Goal: Information Seeking & Learning: Learn about a topic

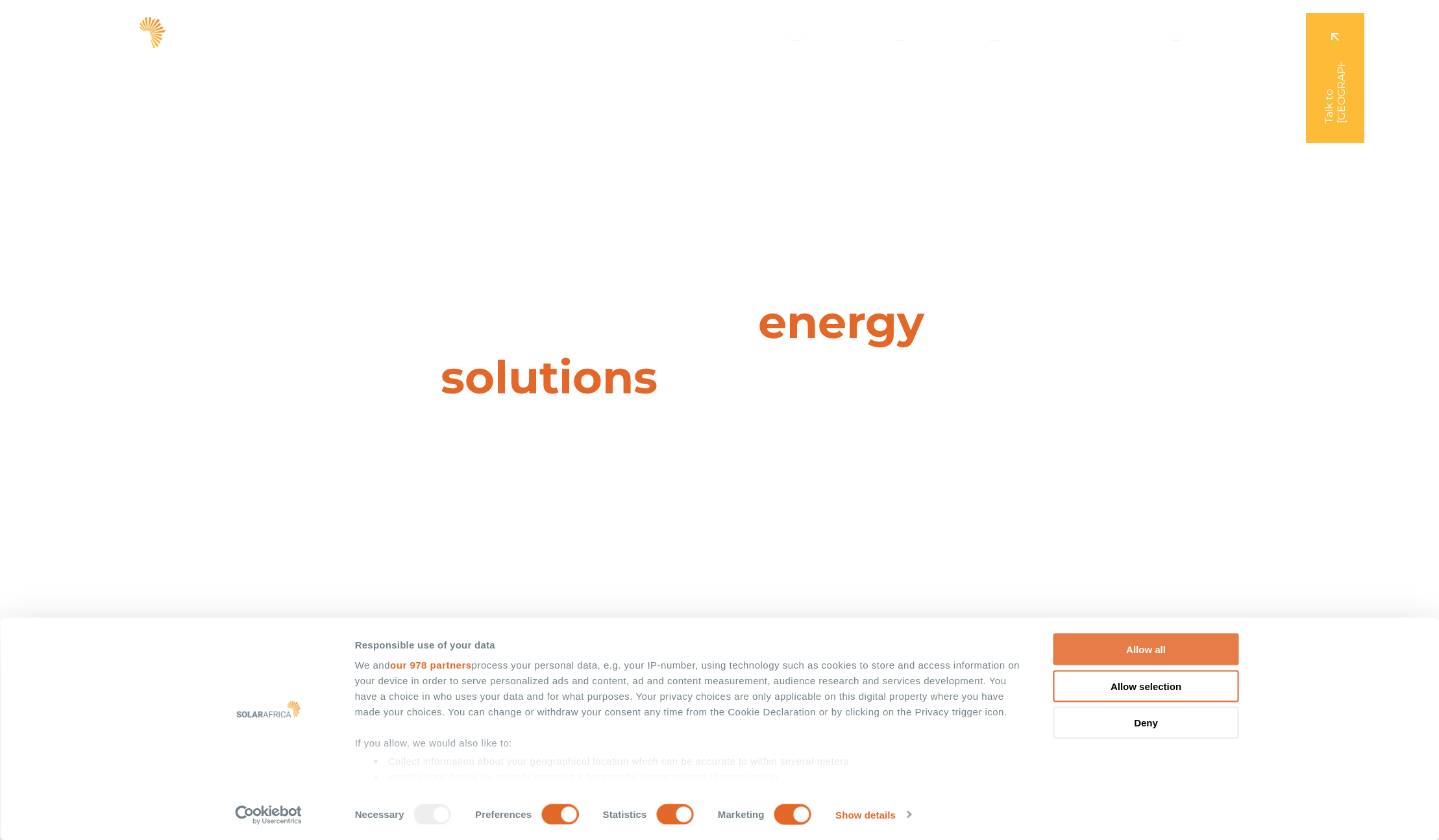
click at [1177, 645] on button "Allow all" at bounding box center [1146, 649] width 186 height 32
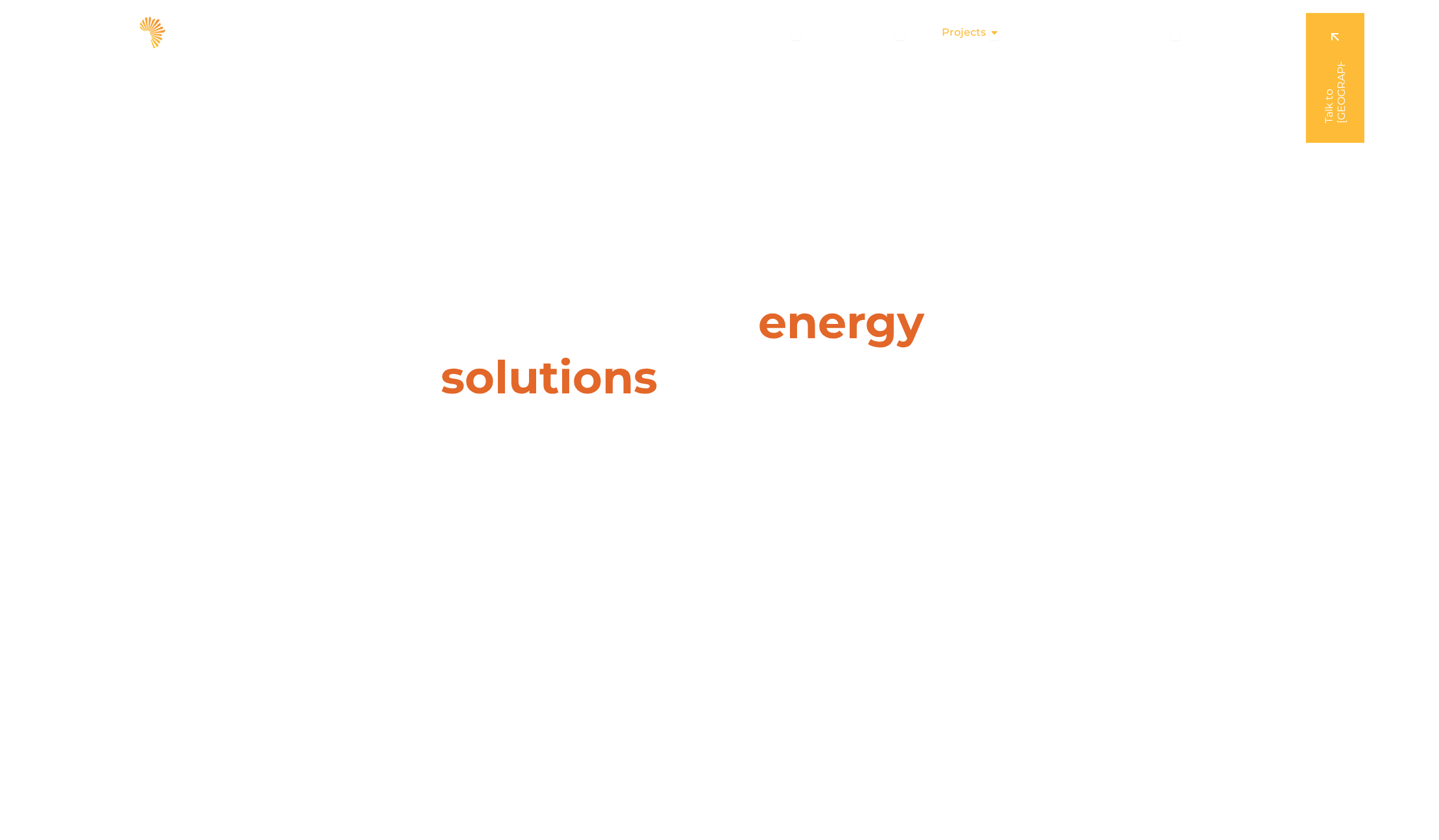
click at [967, 31] on span "Projects" at bounding box center [964, 32] width 44 height 16
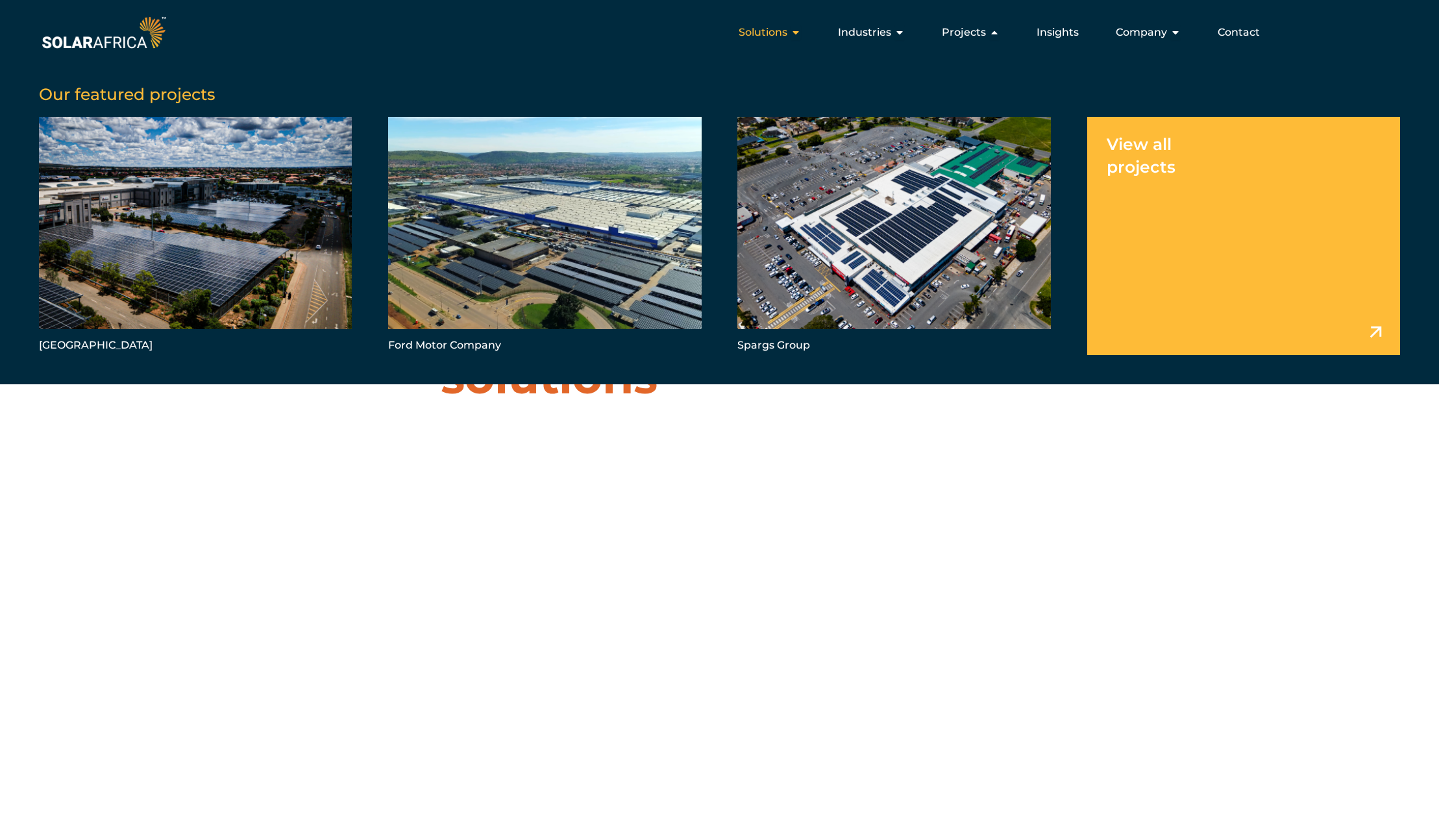
click at [786, 27] on span "Solutions" at bounding box center [763, 32] width 49 height 16
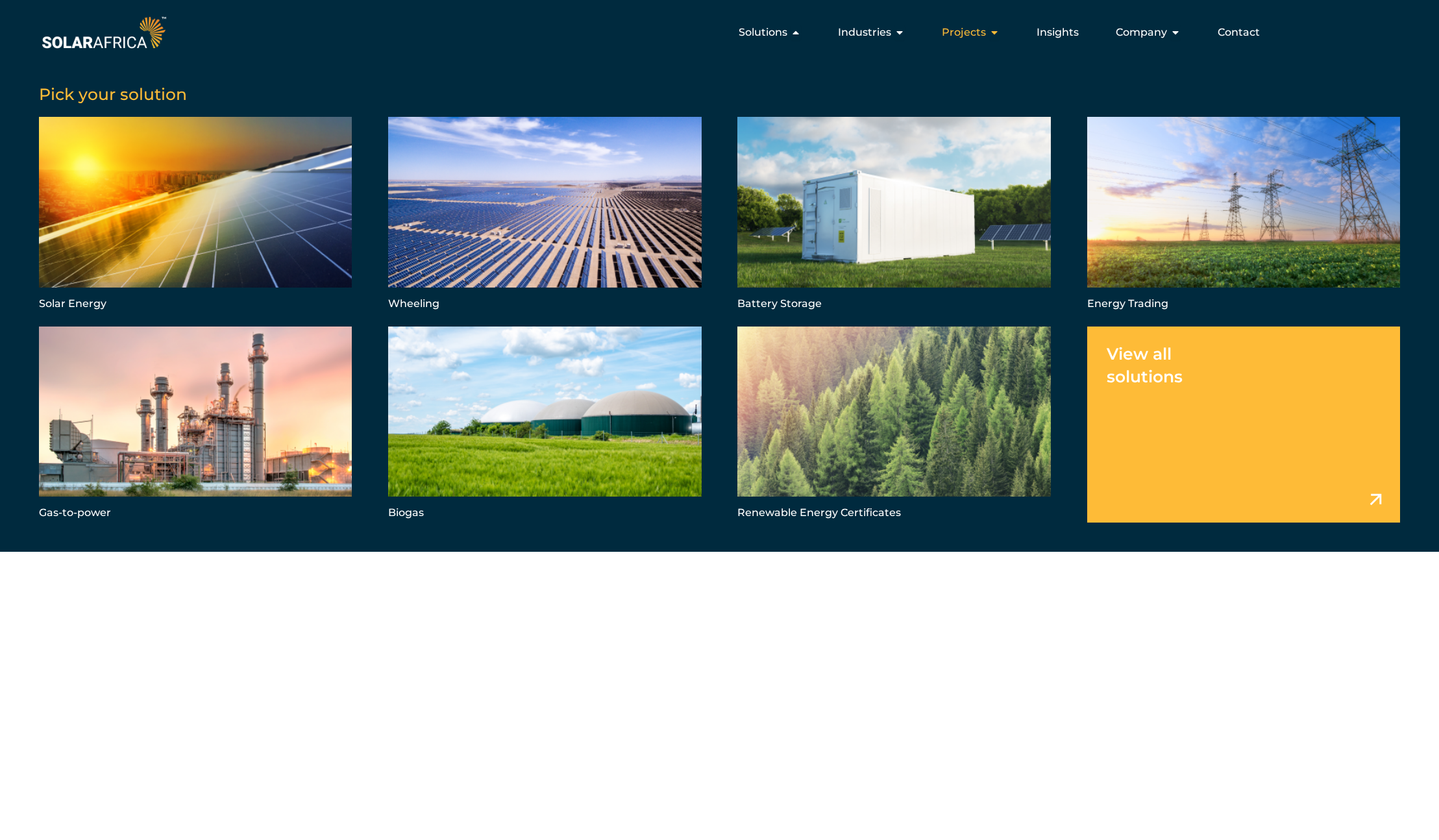
click at [978, 29] on span "Projects" at bounding box center [964, 32] width 44 height 16
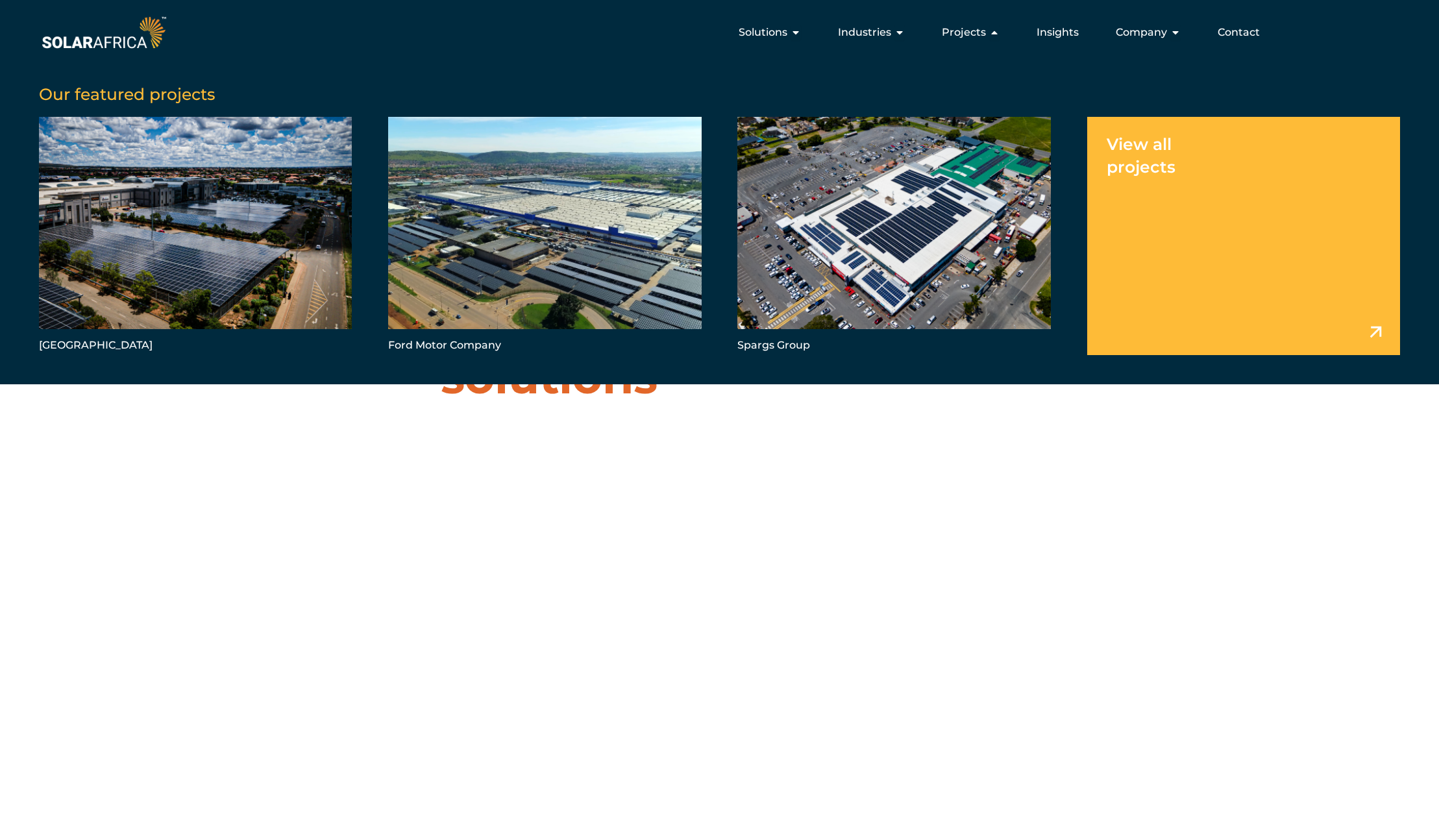
click at [1196, 170] on link "Menu" at bounding box center [1244, 236] width 313 height 238
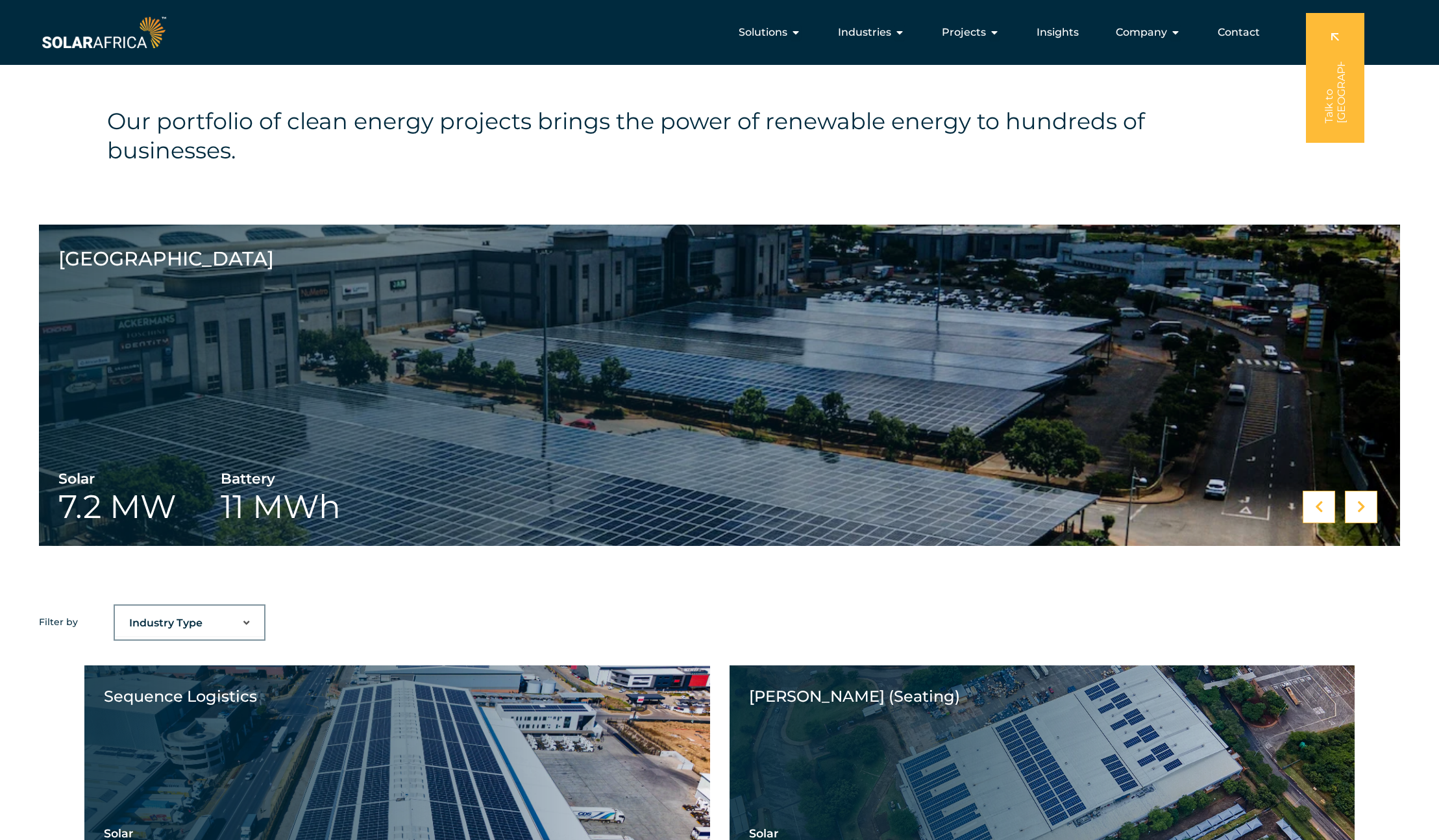
scroll to position [623, 0]
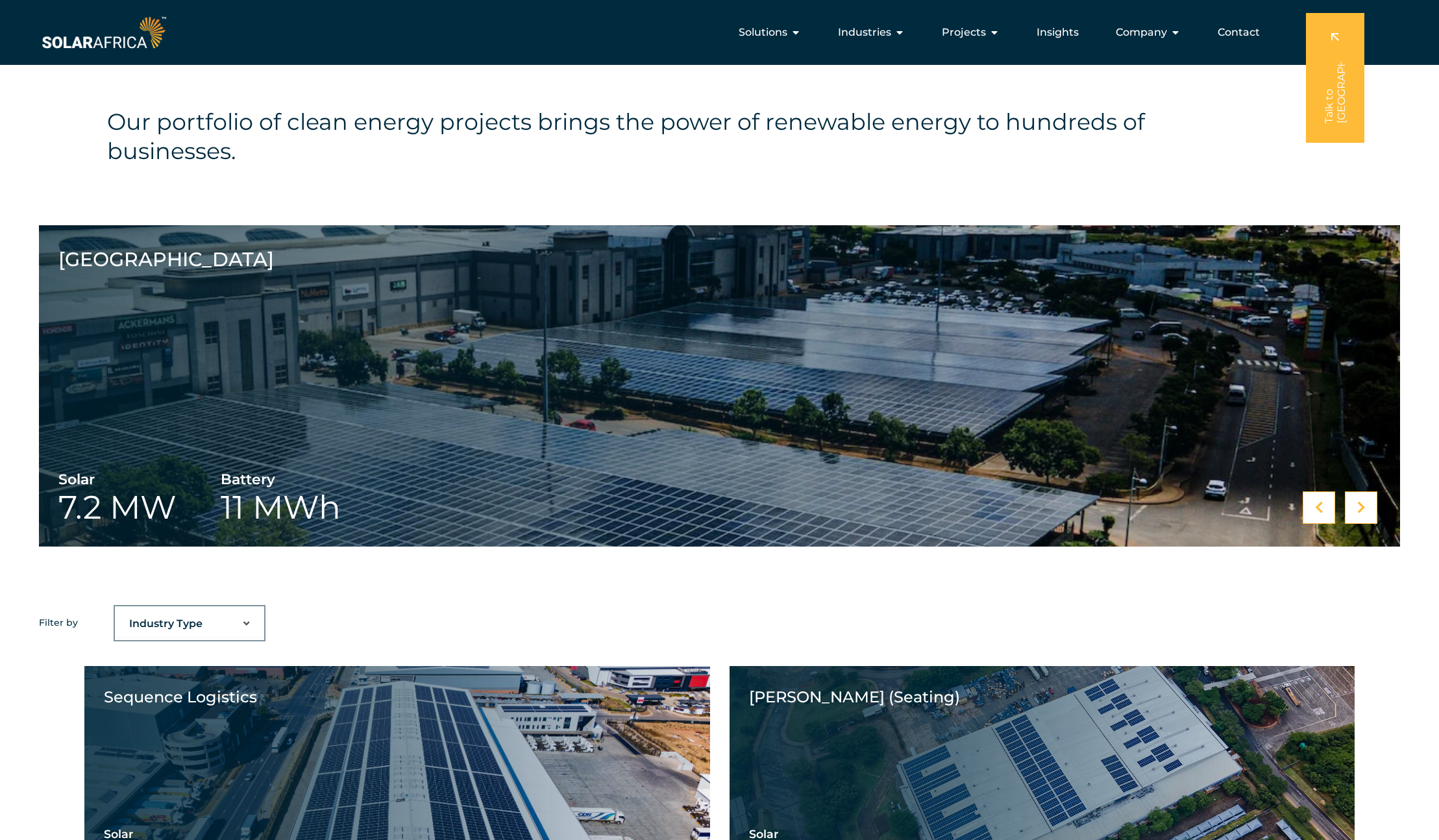
click at [26, 455] on div "Ford Motor Company Solar 13.5 MW Ford Motor Company Spargs Group Solar 1.2 MW S…" at bounding box center [719, 415] width 1439 height 380
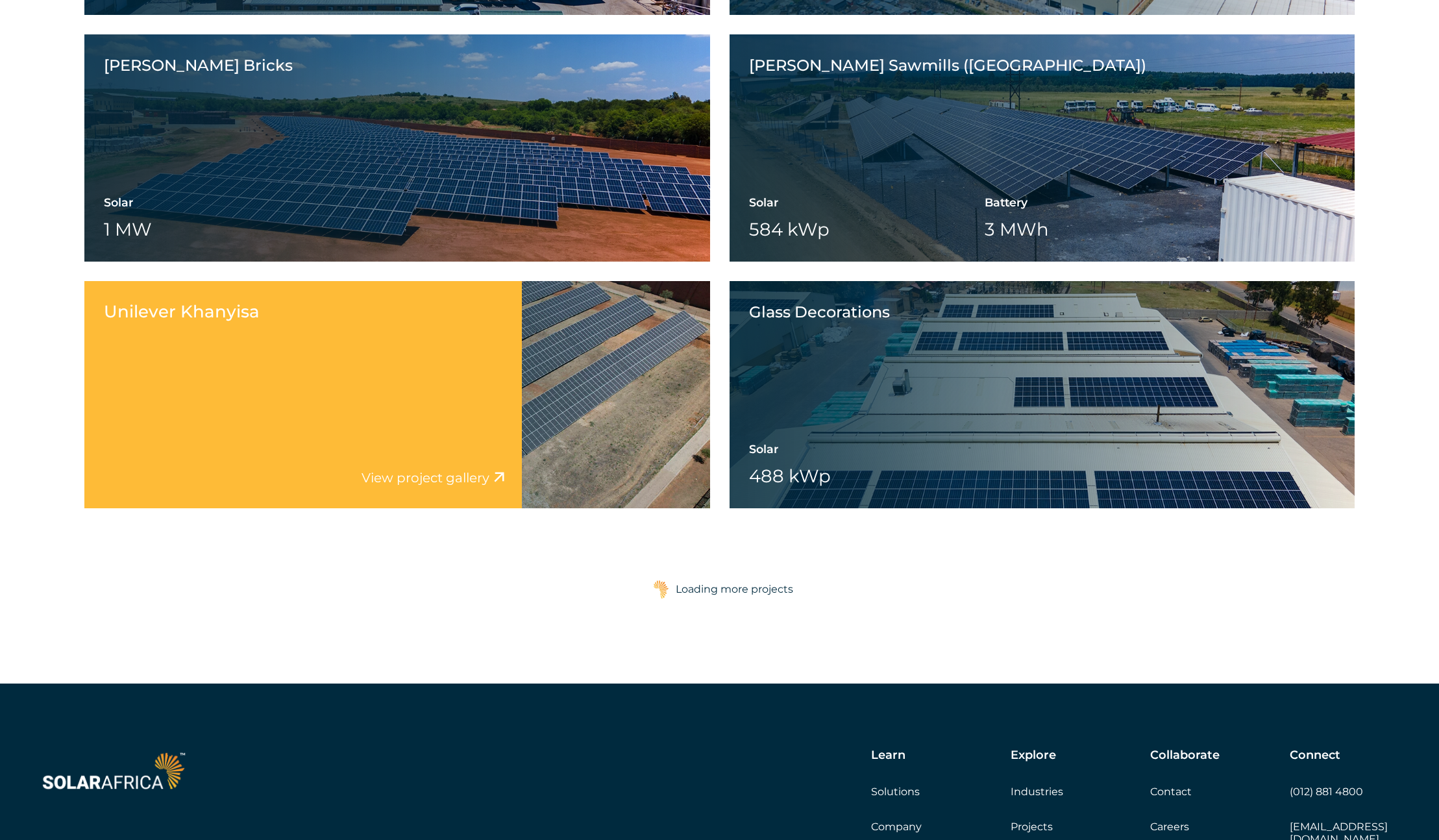
scroll to position [1998, 0]
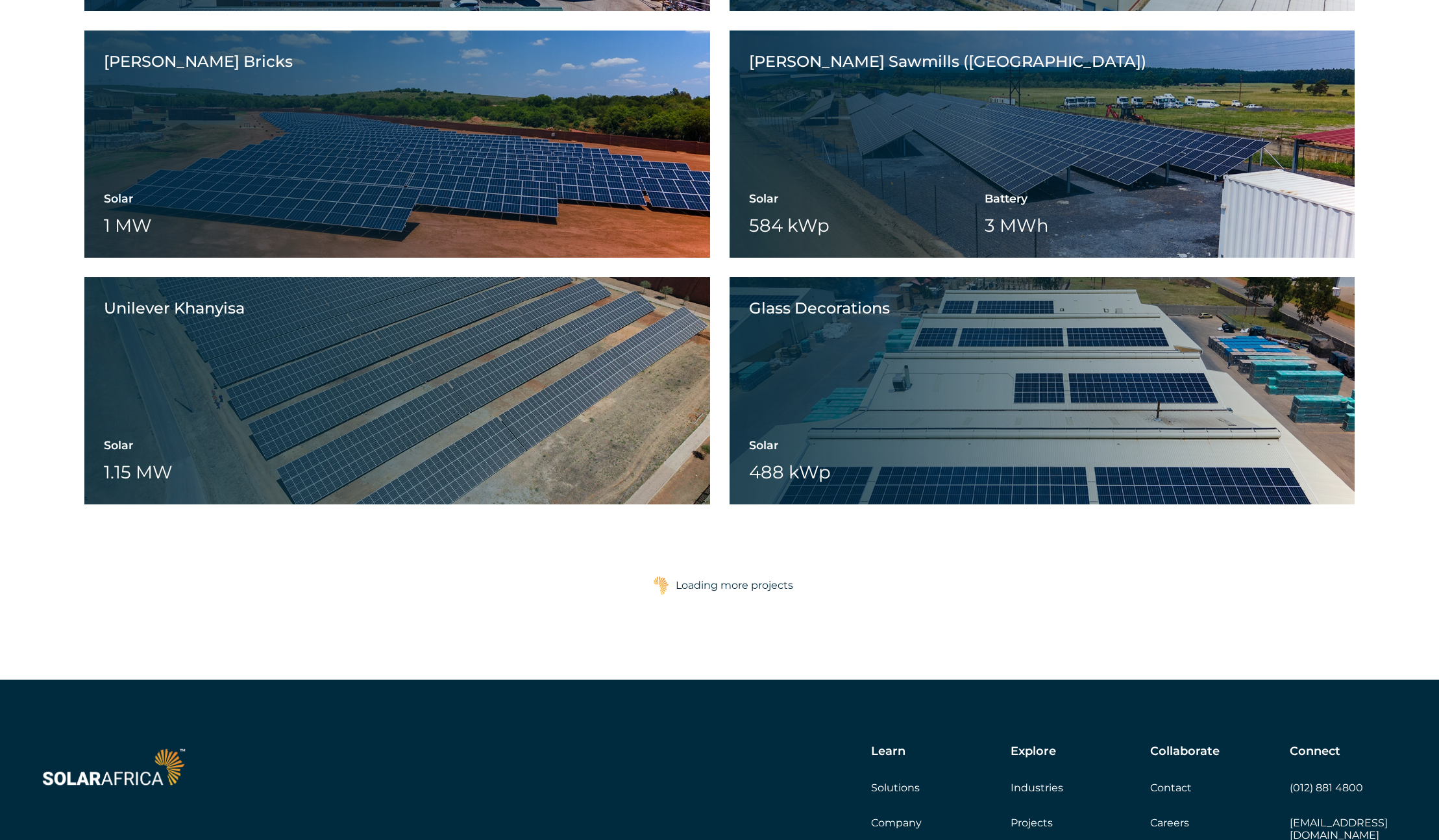
click at [731, 585] on div "Loading more projects" at bounding box center [734, 585] width 118 height 26
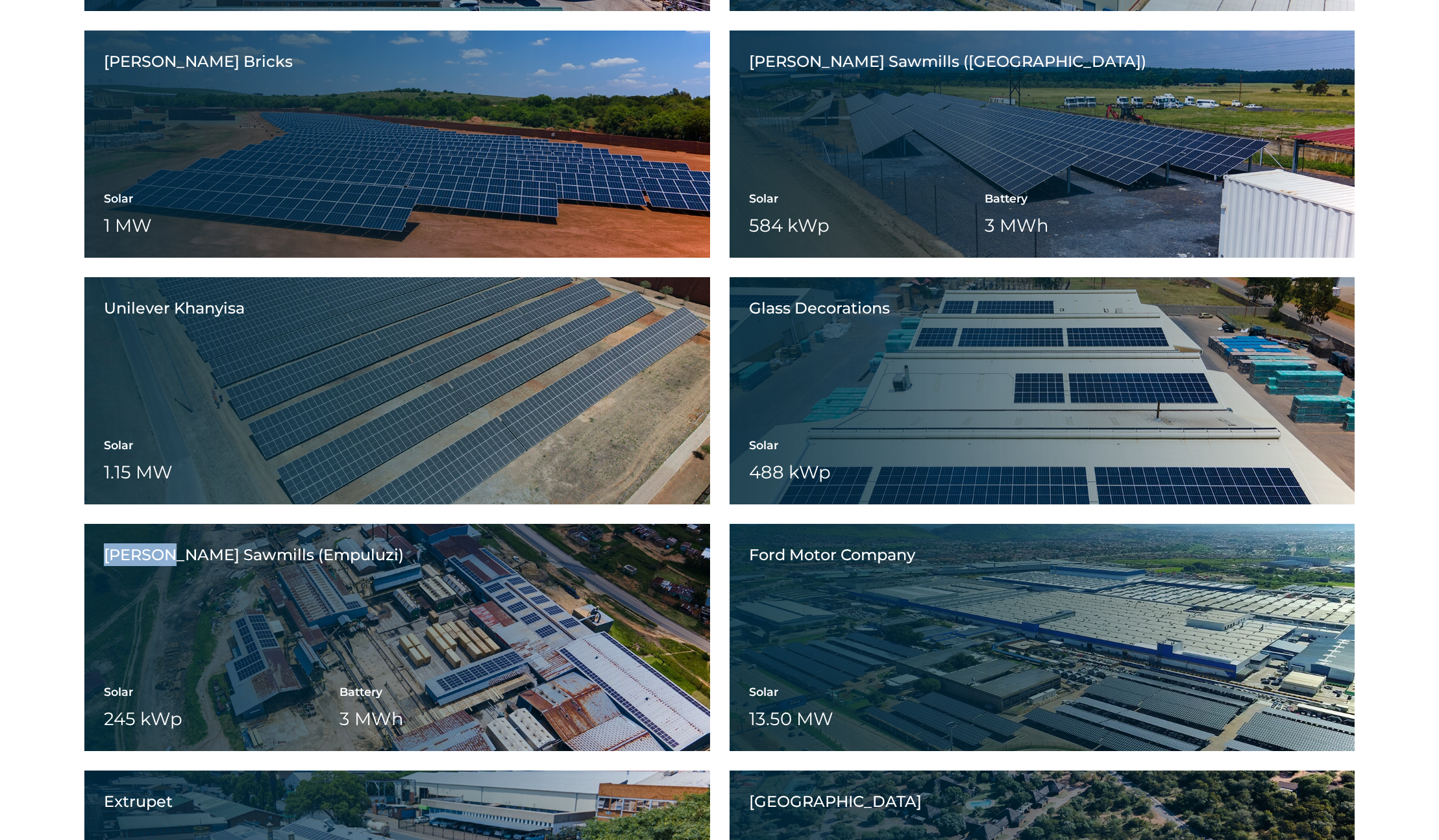
click at [656, 588] on div "Tekwani Sawmills (Empuluzi) Solar 245 kWp Battery 3 MWh Wheeling" at bounding box center [397, 637] width 625 height 227
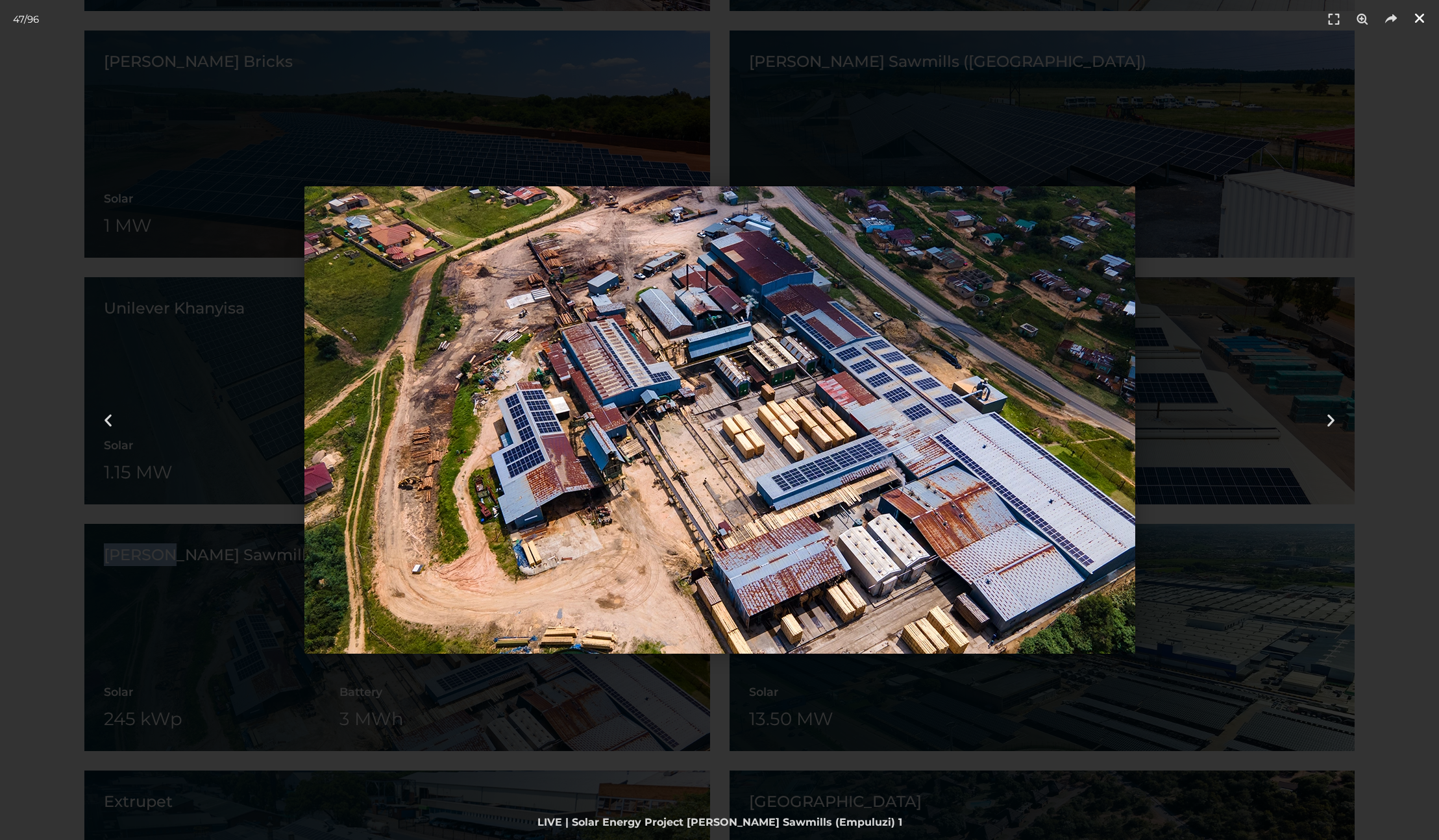
click at [1415, 19] on icon "Close (Esc)" at bounding box center [1419, 18] width 13 height 13
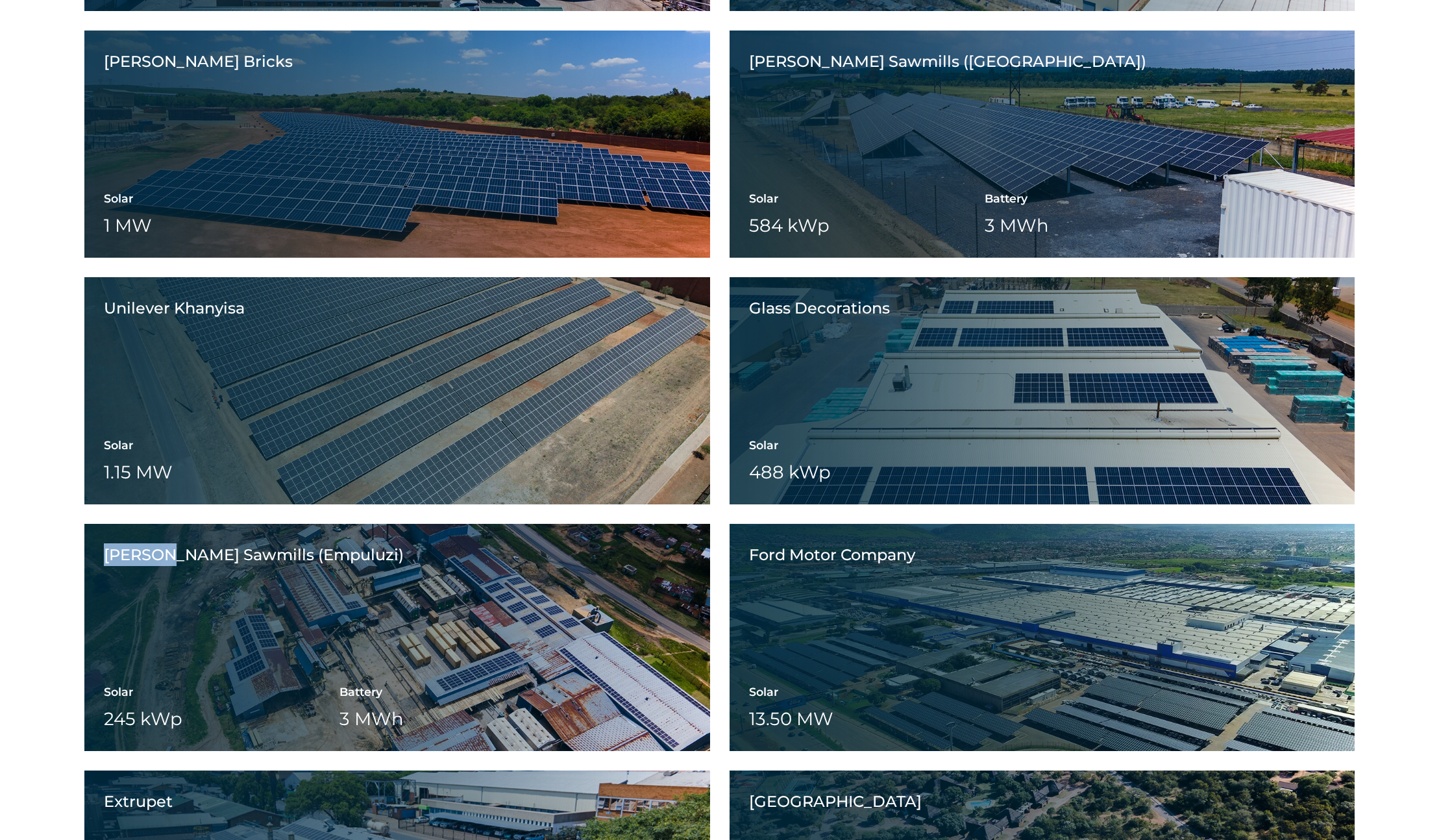
click at [63, 547] on div "Sequence Logistics Solar 1.3 MW Battery Wheeling Sequence Logistics View projec…" at bounding box center [719, 378] width 1439 height 2225
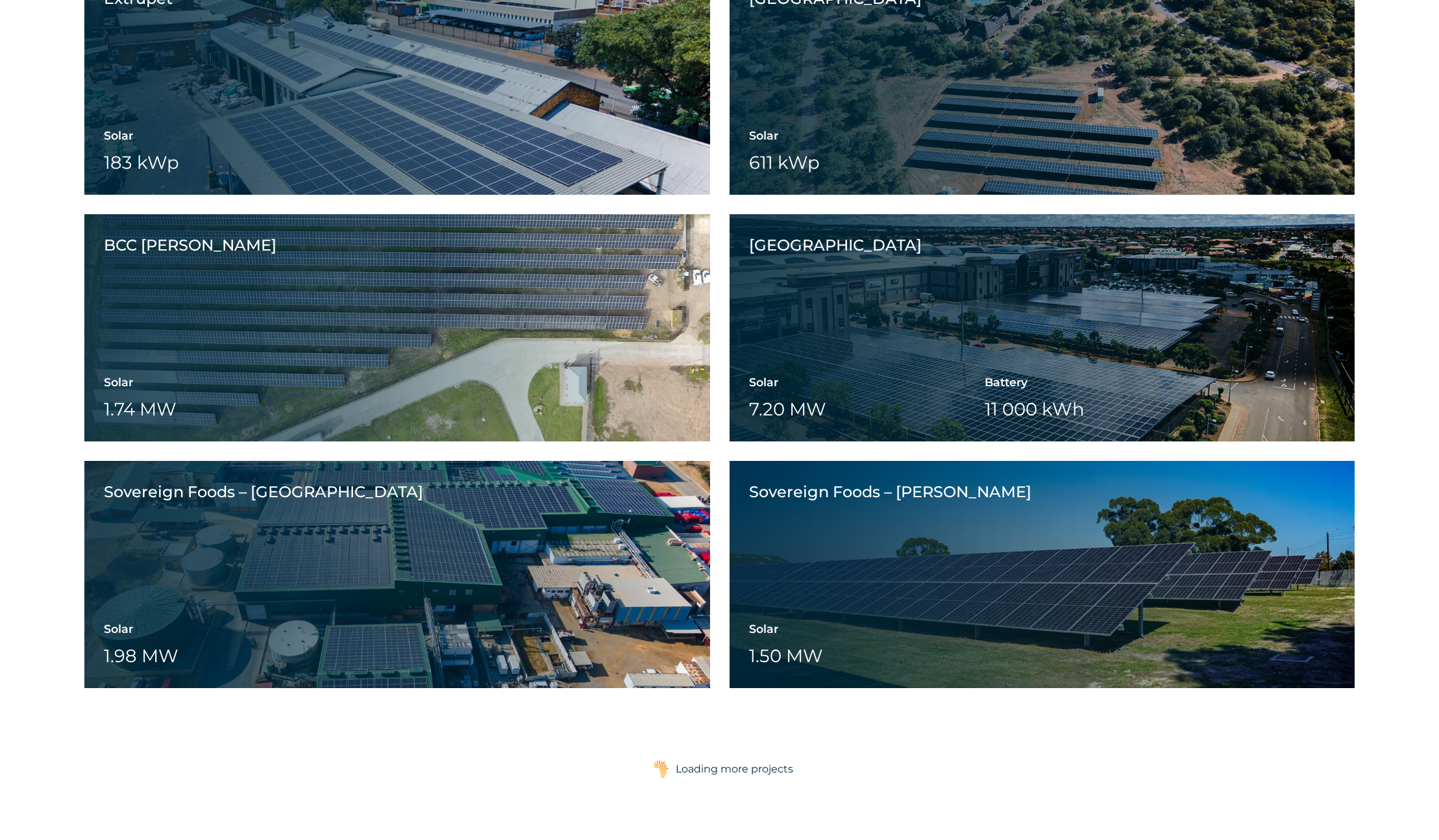
scroll to position [2804, 0]
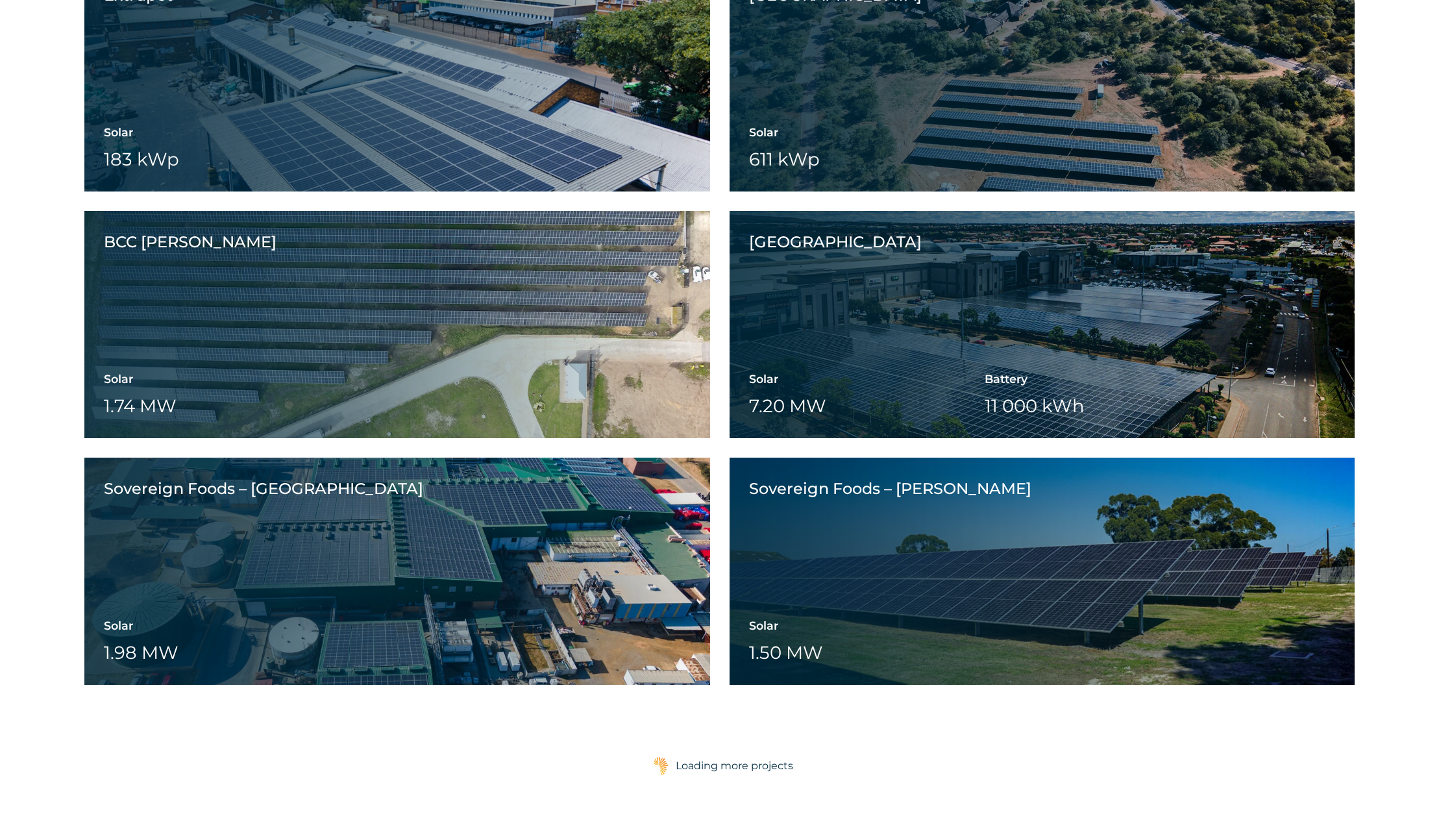
click at [731, 766] on div "Loading more projects" at bounding box center [734, 765] width 118 height 26
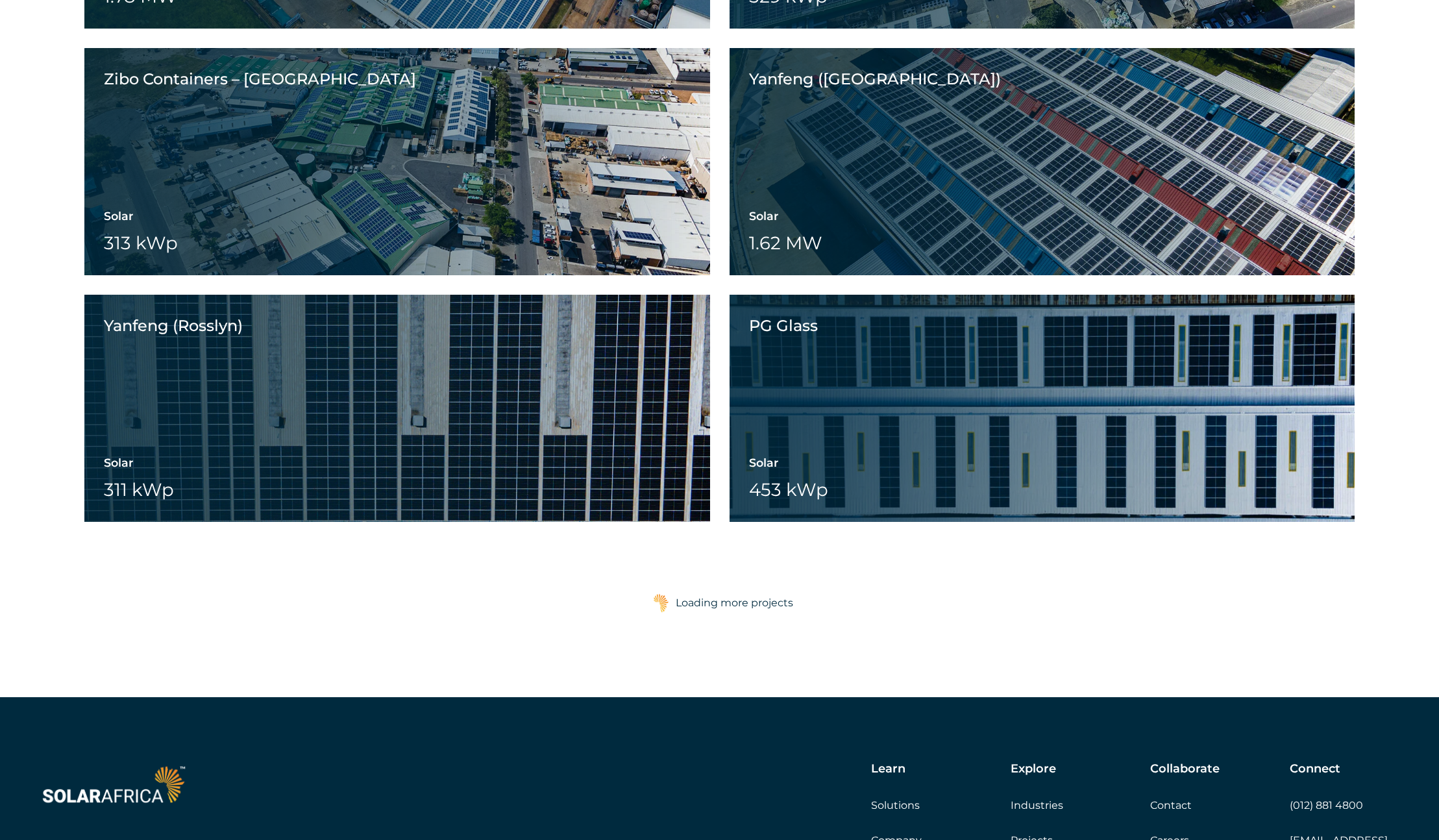
scroll to position [3954, 0]
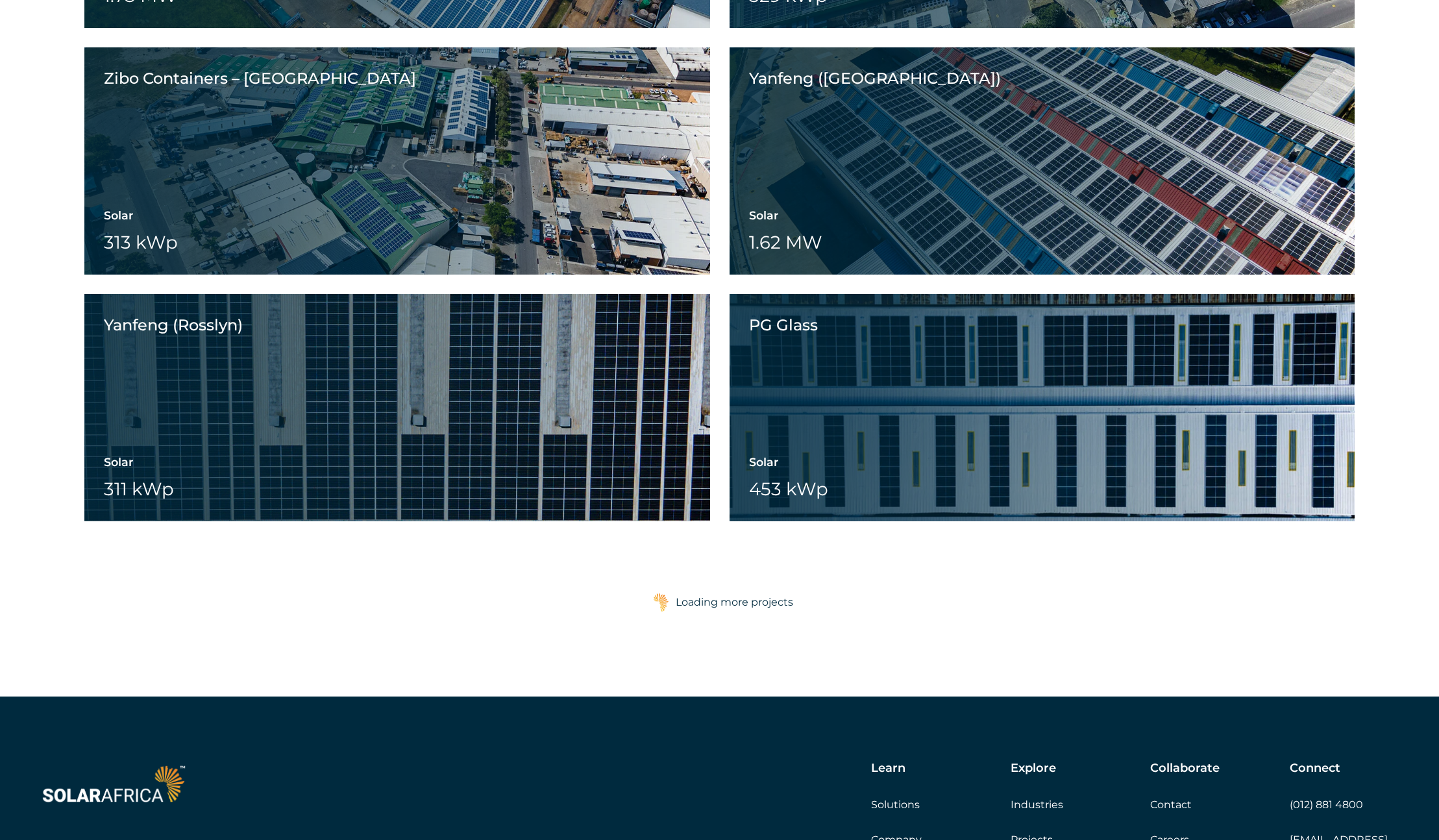
click at [744, 608] on div "Loading more projects" at bounding box center [734, 602] width 118 height 26
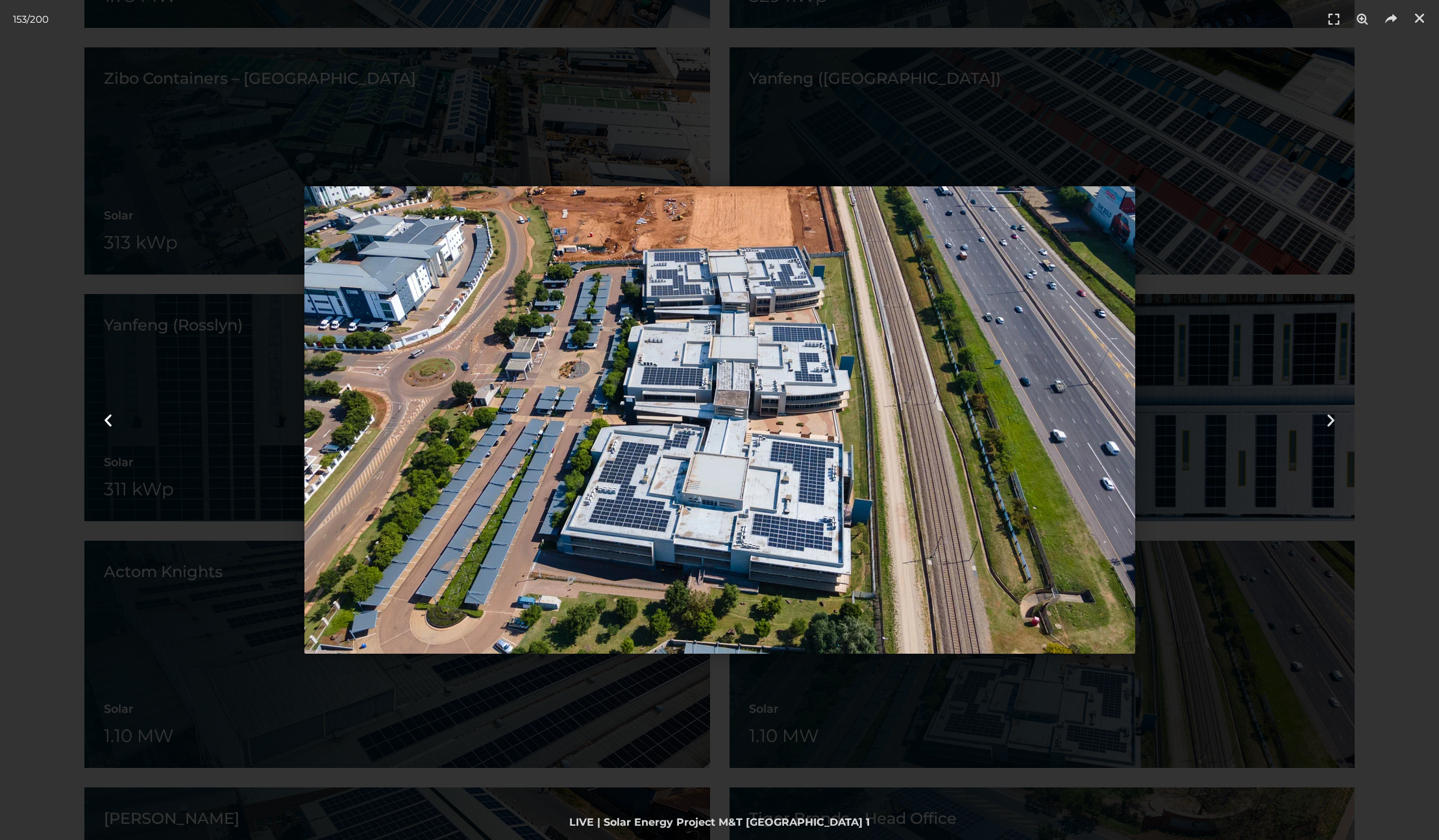
click at [149, 418] on div "Tap to select the previous period" at bounding box center [108, 420] width 216 height 840
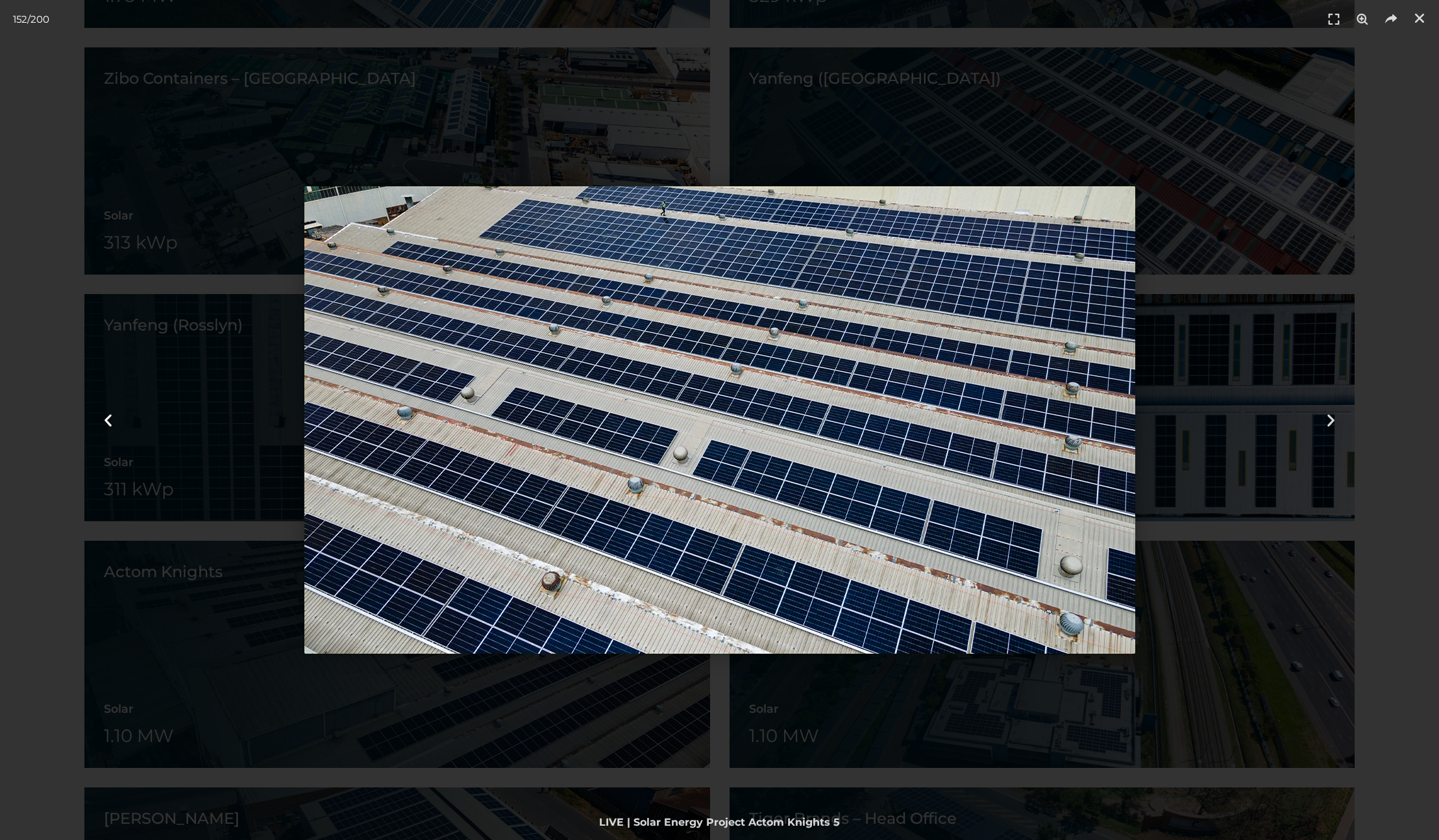
click at [58, 506] on div "Tap to select the previous period" at bounding box center [108, 420] width 216 height 840
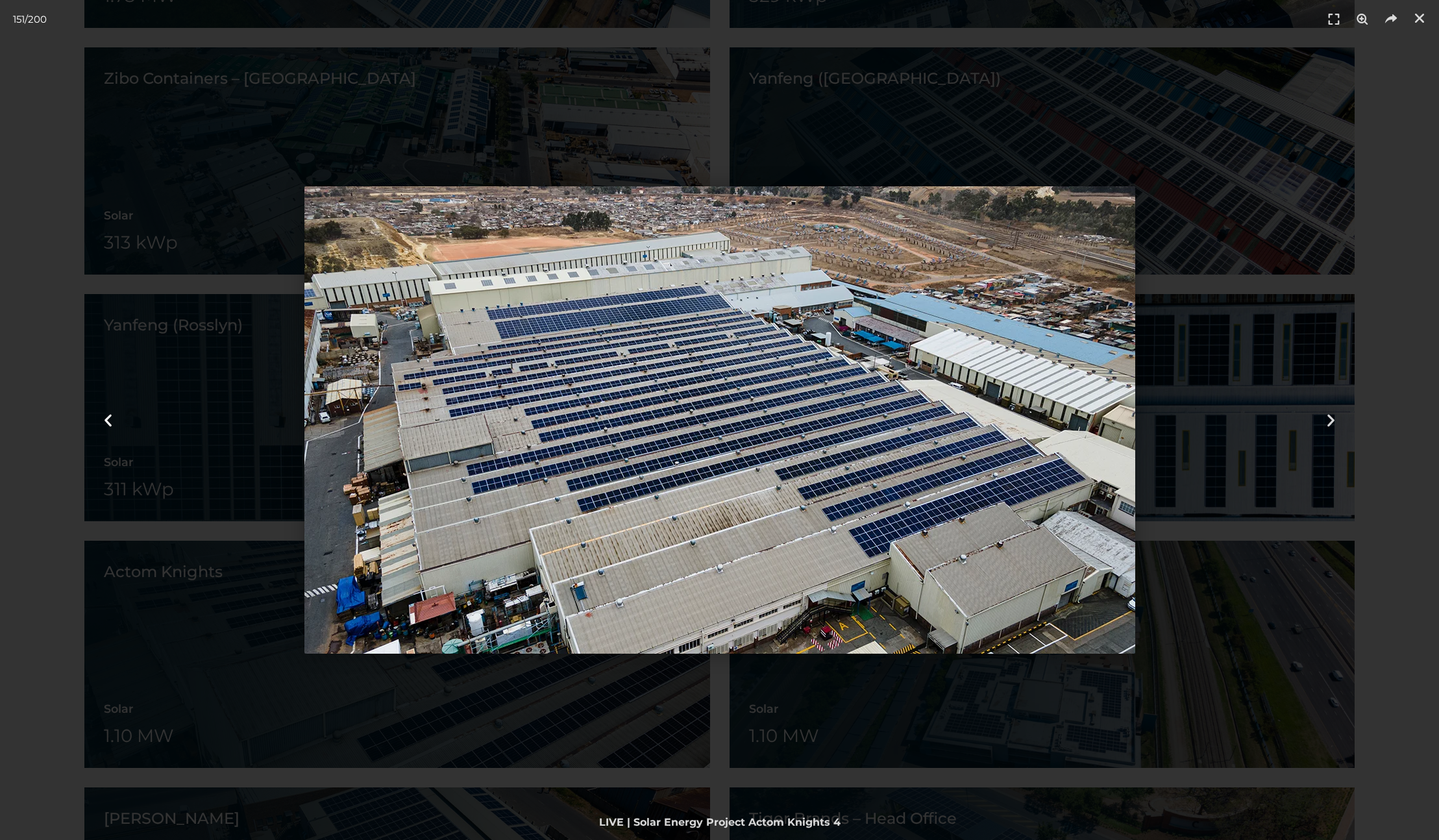
click at [32, 587] on div "Tap to select the previous period" at bounding box center [108, 420] width 216 height 840
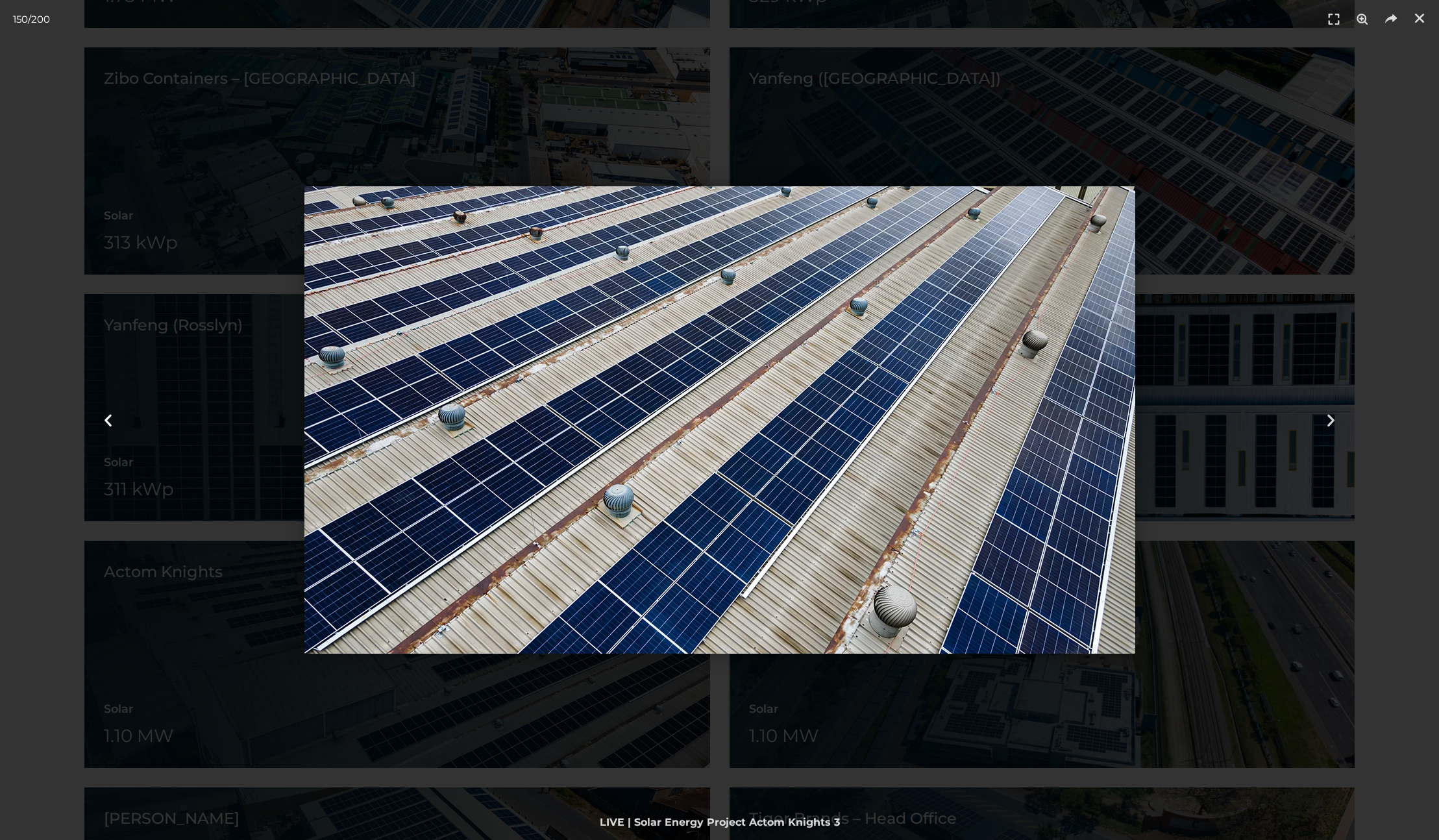
click at [51, 133] on div "Tap to select the previous period" at bounding box center [108, 420] width 216 height 840
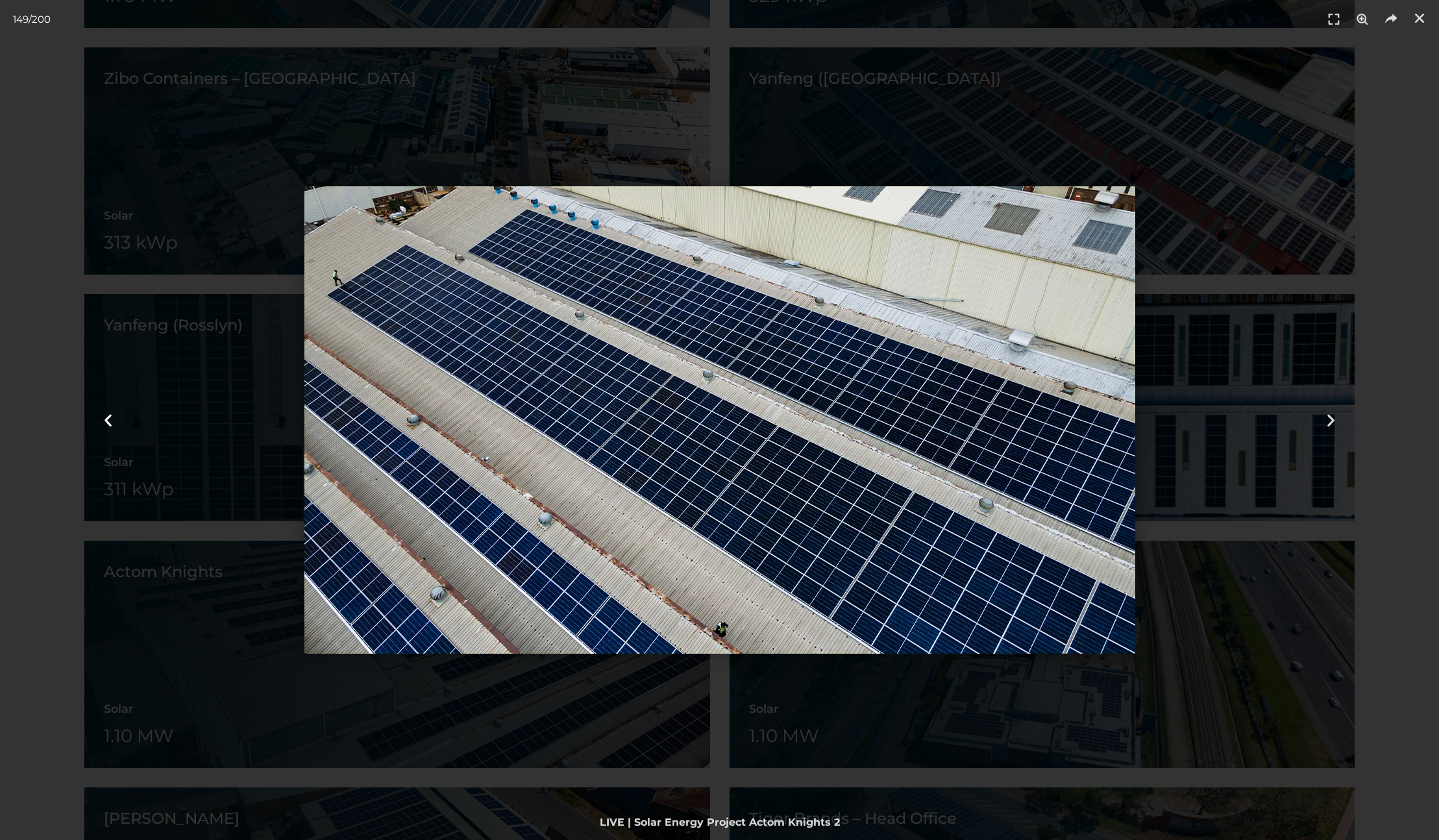
click at [74, 93] on div "Tap to select the previous period" at bounding box center [108, 420] width 216 height 840
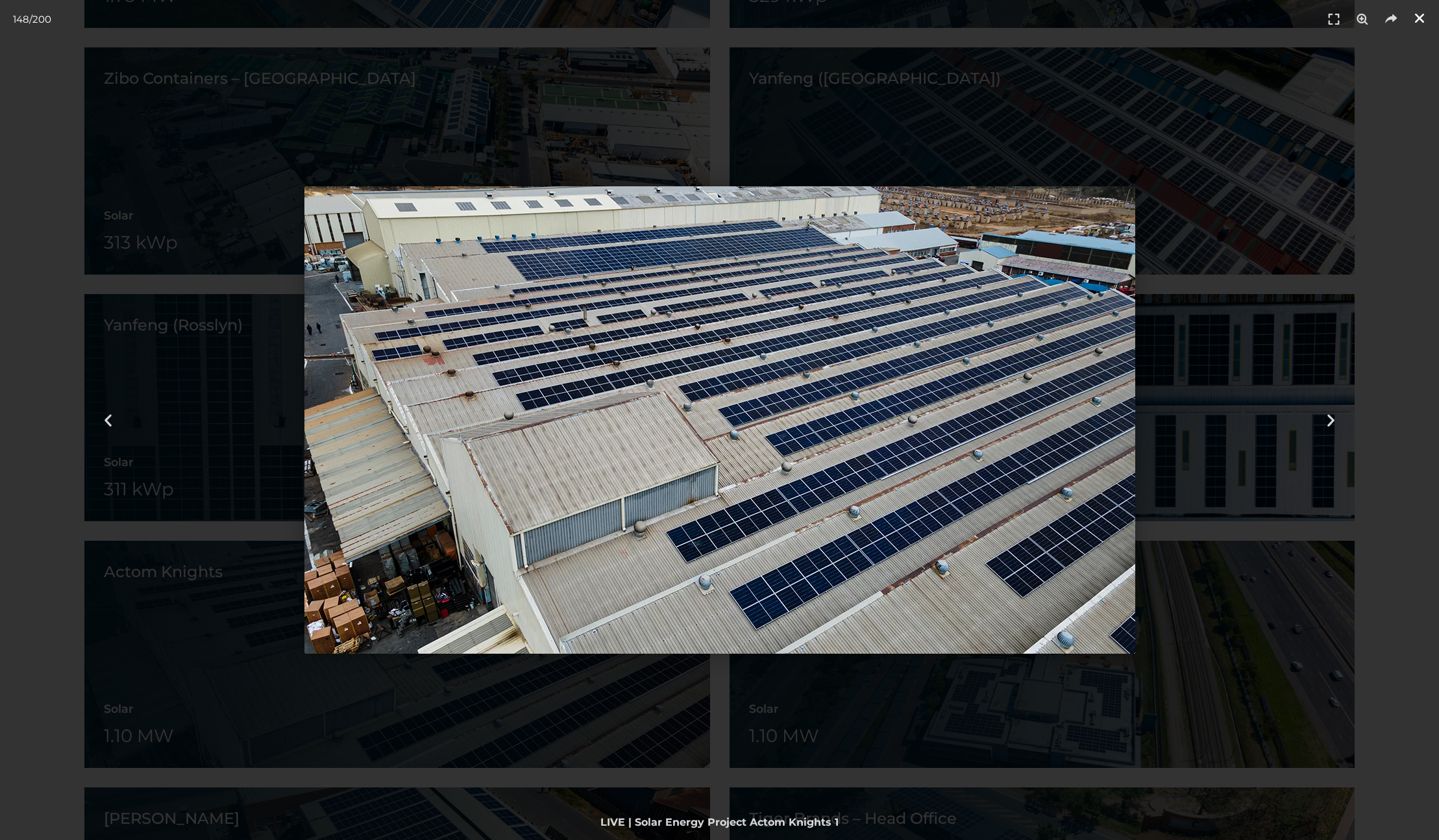
click at [1417, 21] on icon "Close (Esc)" at bounding box center [1419, 18] width 13 height 13
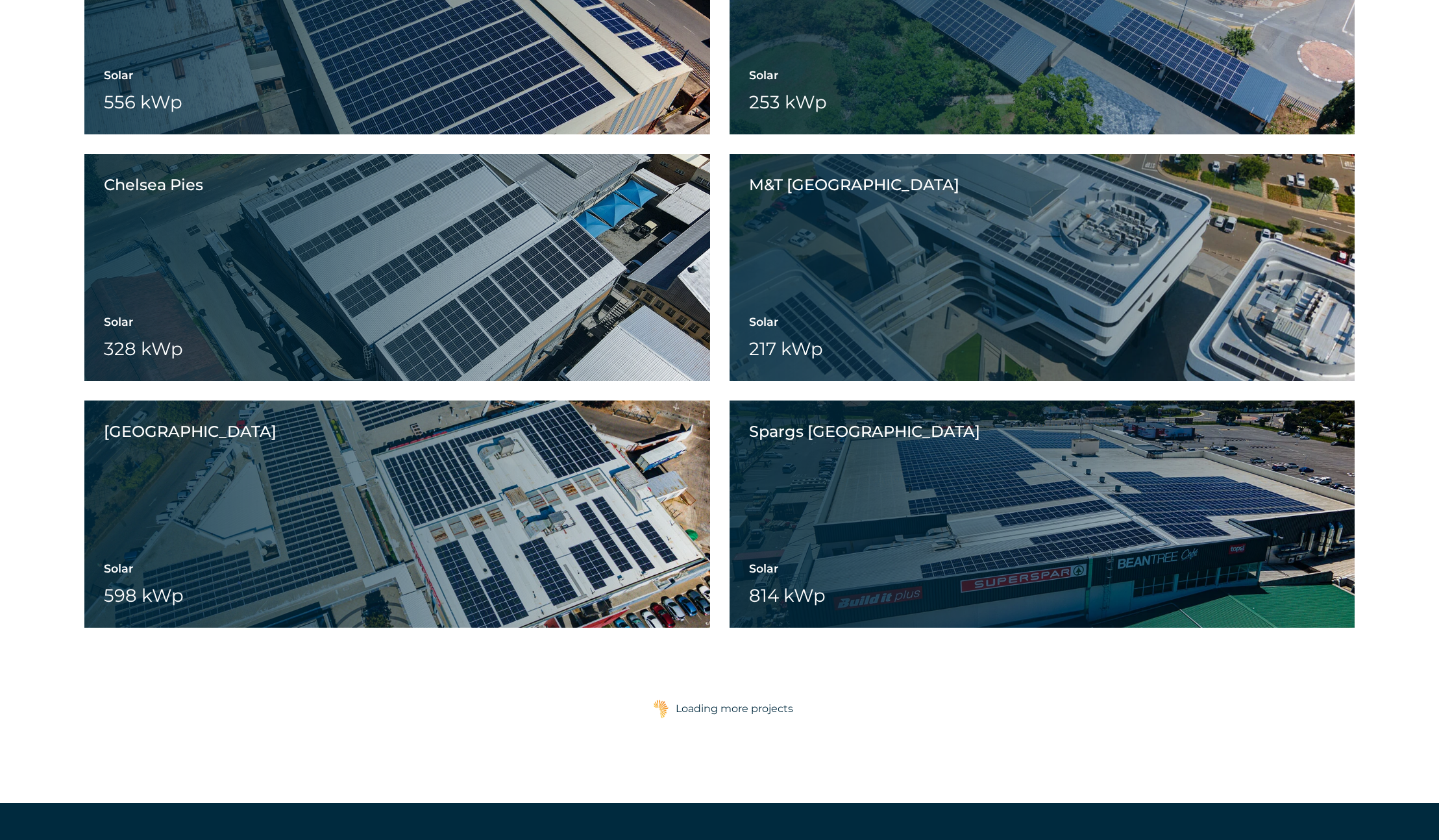
scroll to position [4891, 0]
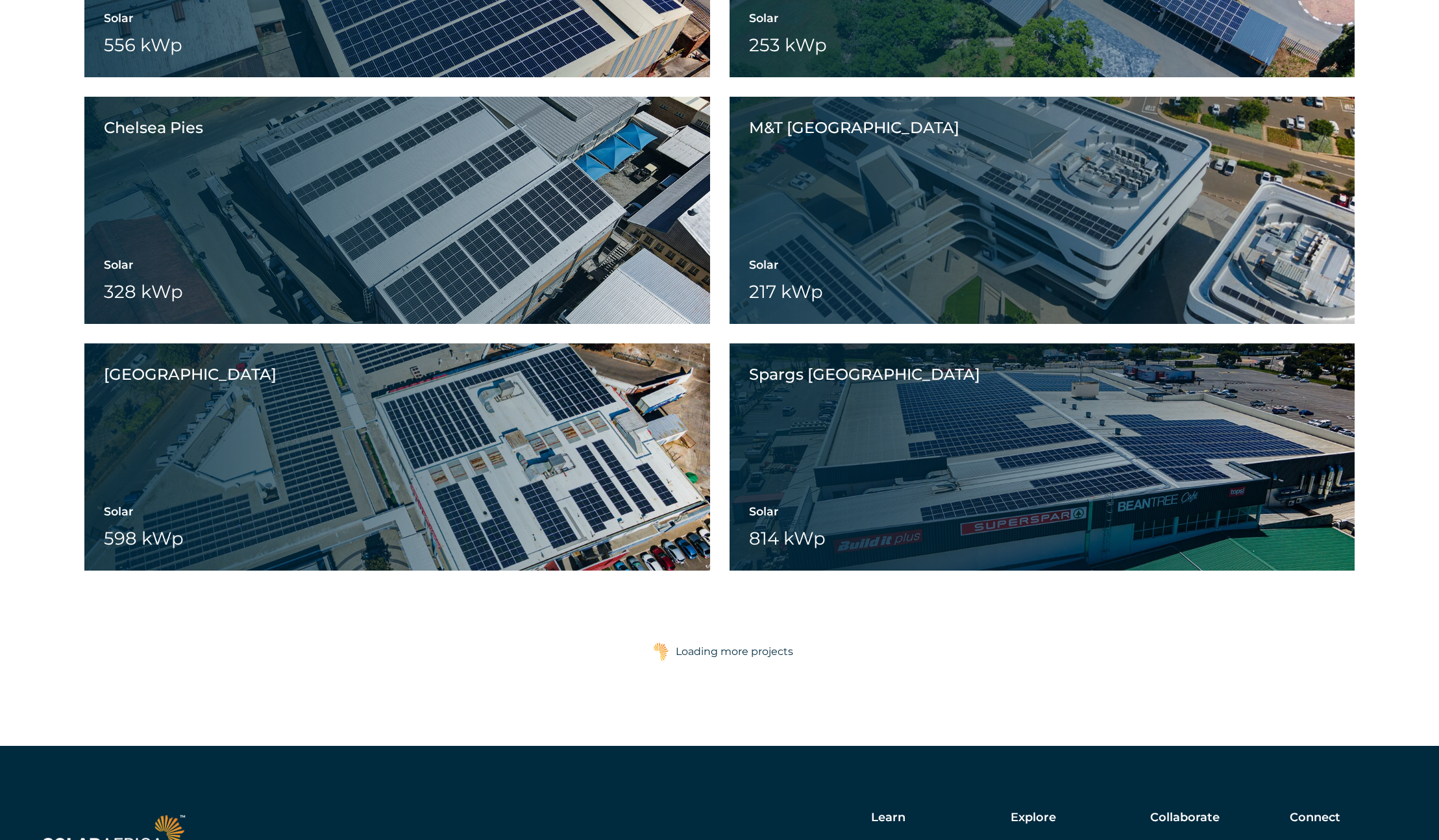
click at [733, 652] on div "Loading more projects" at bounding box center [734, 651] width 118 height 26
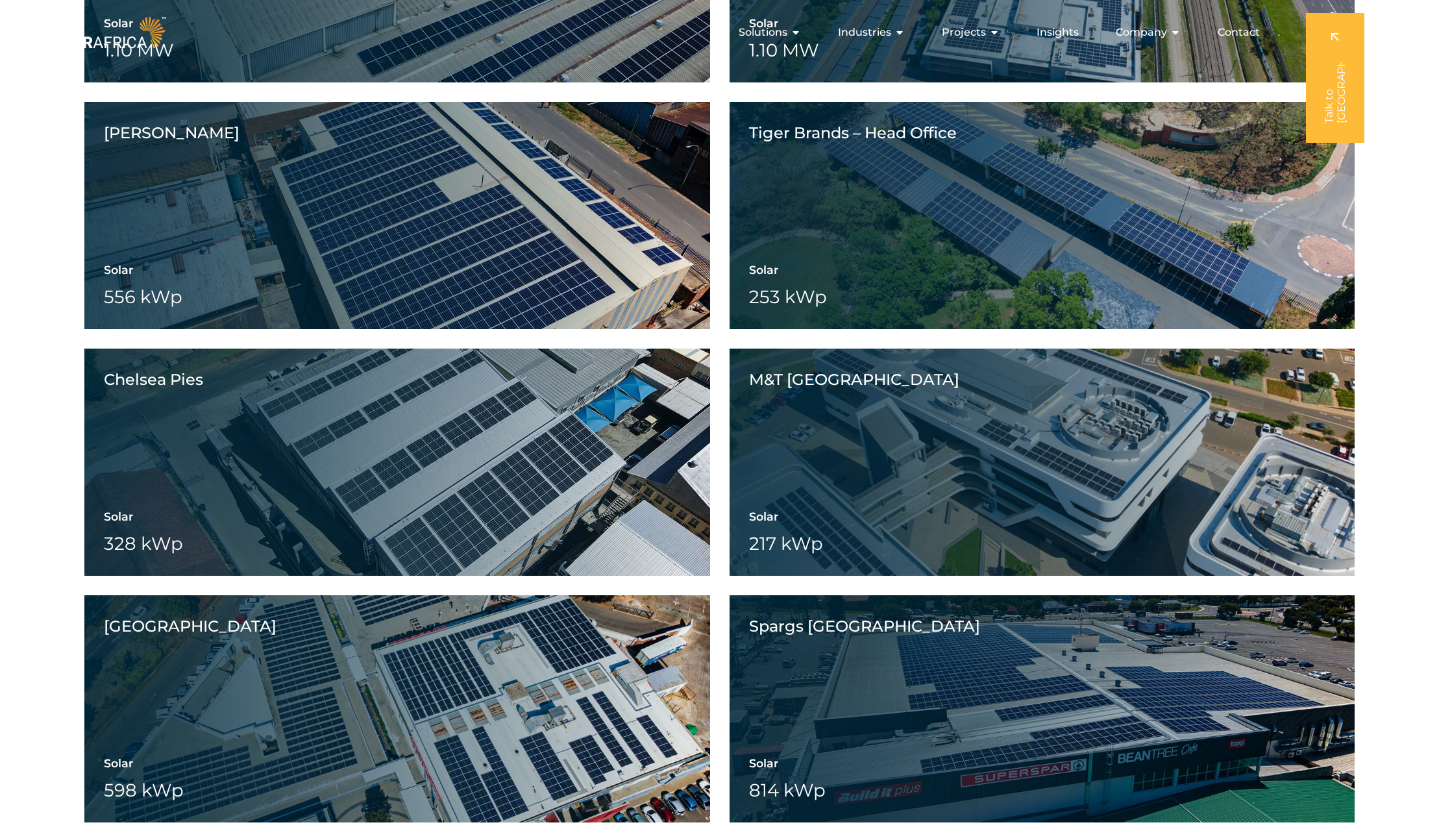
scroll to position [0, 0]
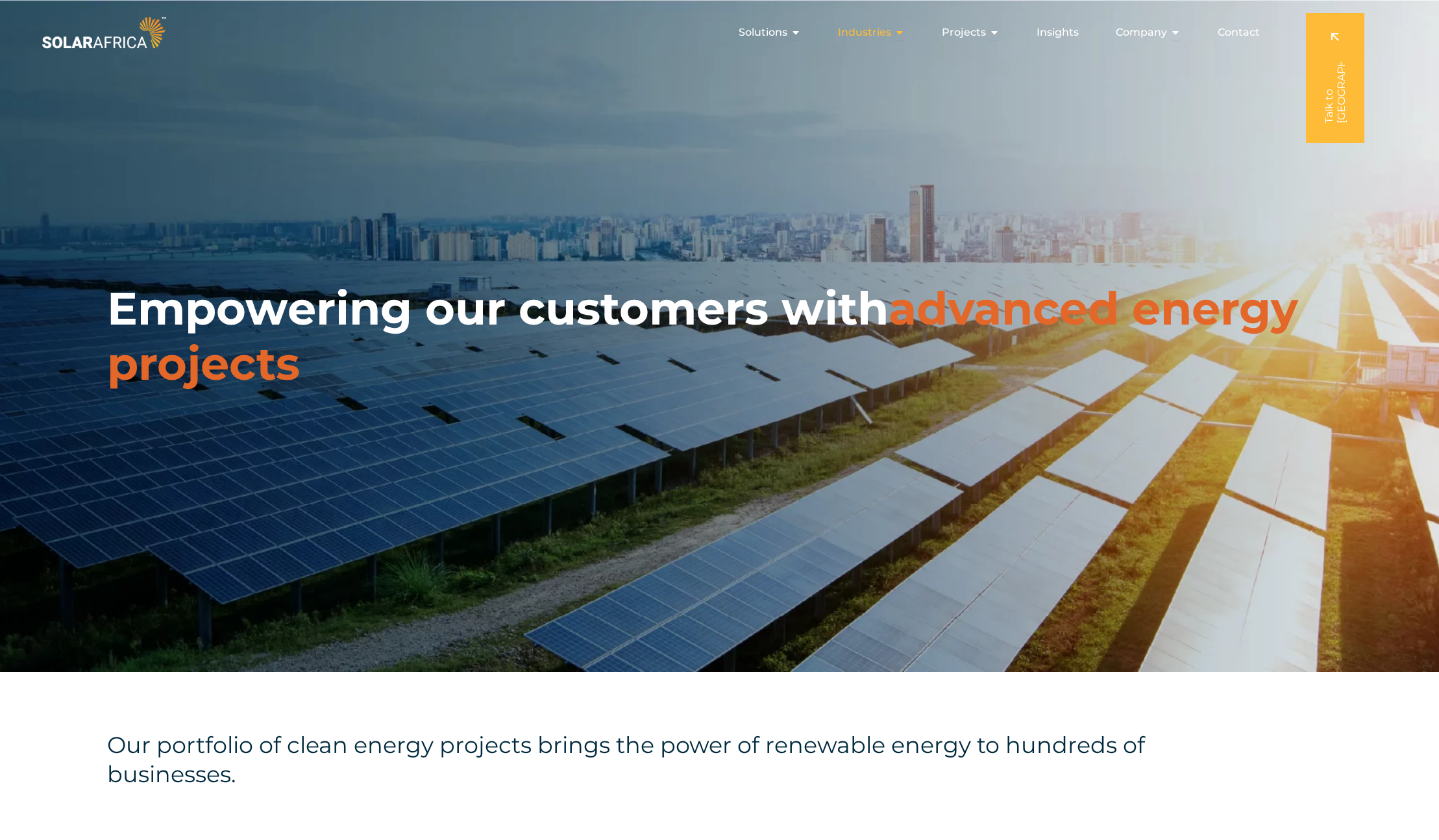
click at [855, 32] on span "Industries" at bounding box center [864, 32] width 53 height 16
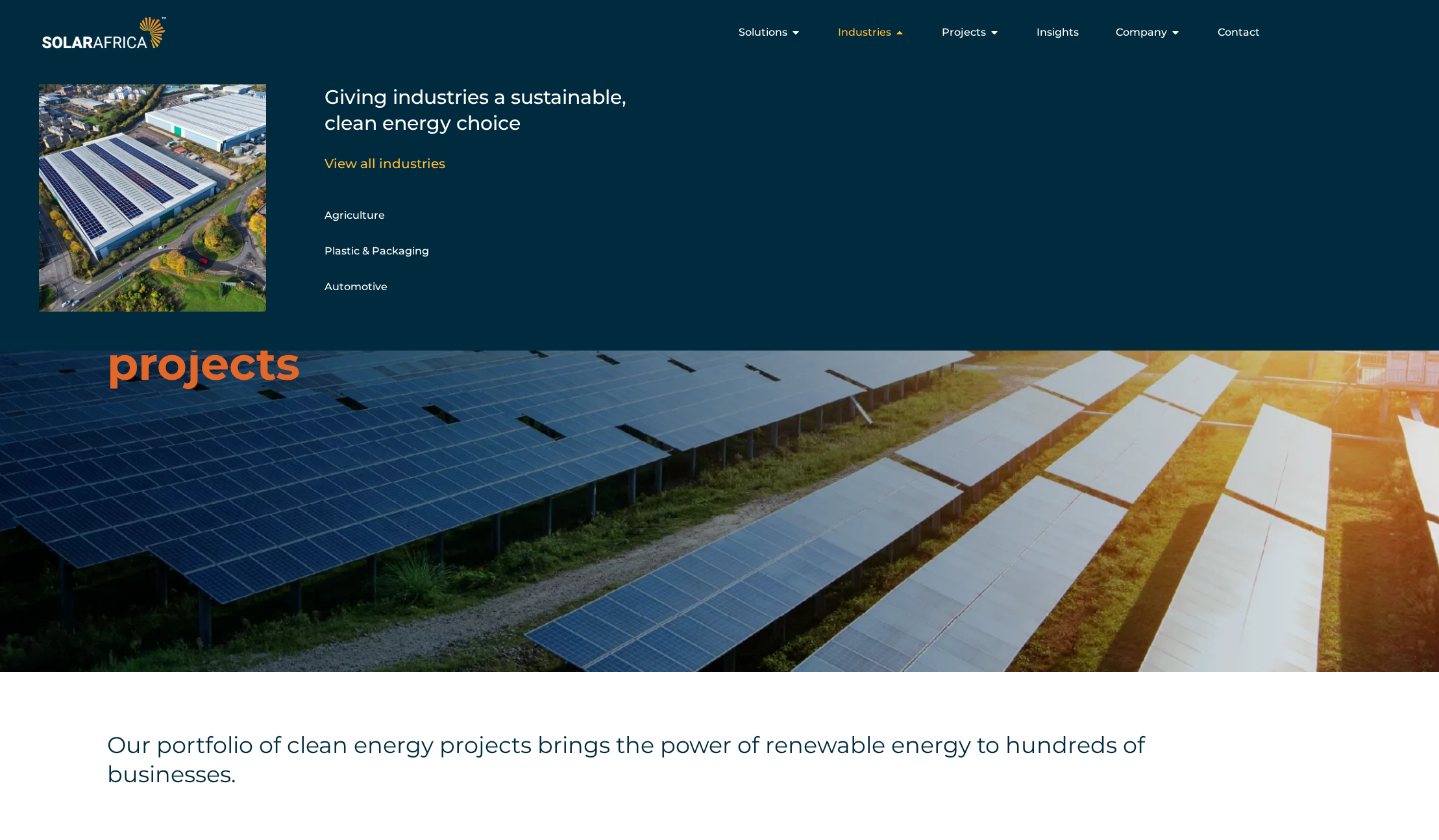
click at [854, 32] on span "Industries" at bounding box center [864, 32] width 53 height 16
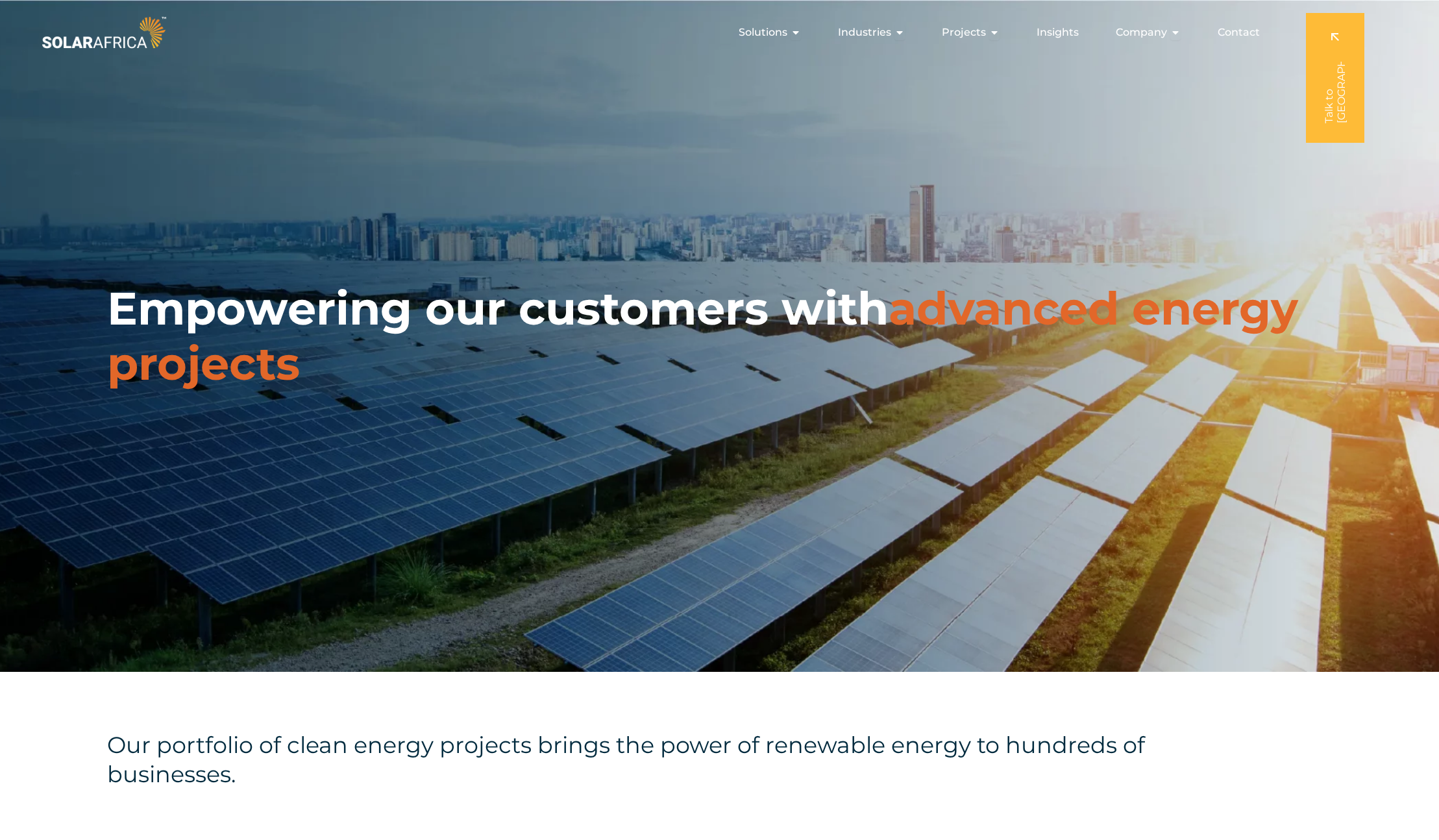
click at [937, 720] on div "Our portfolio of clean energy projects brings the power of renewable energy to …" at bounding box center [719, 759] width 1439 height 176
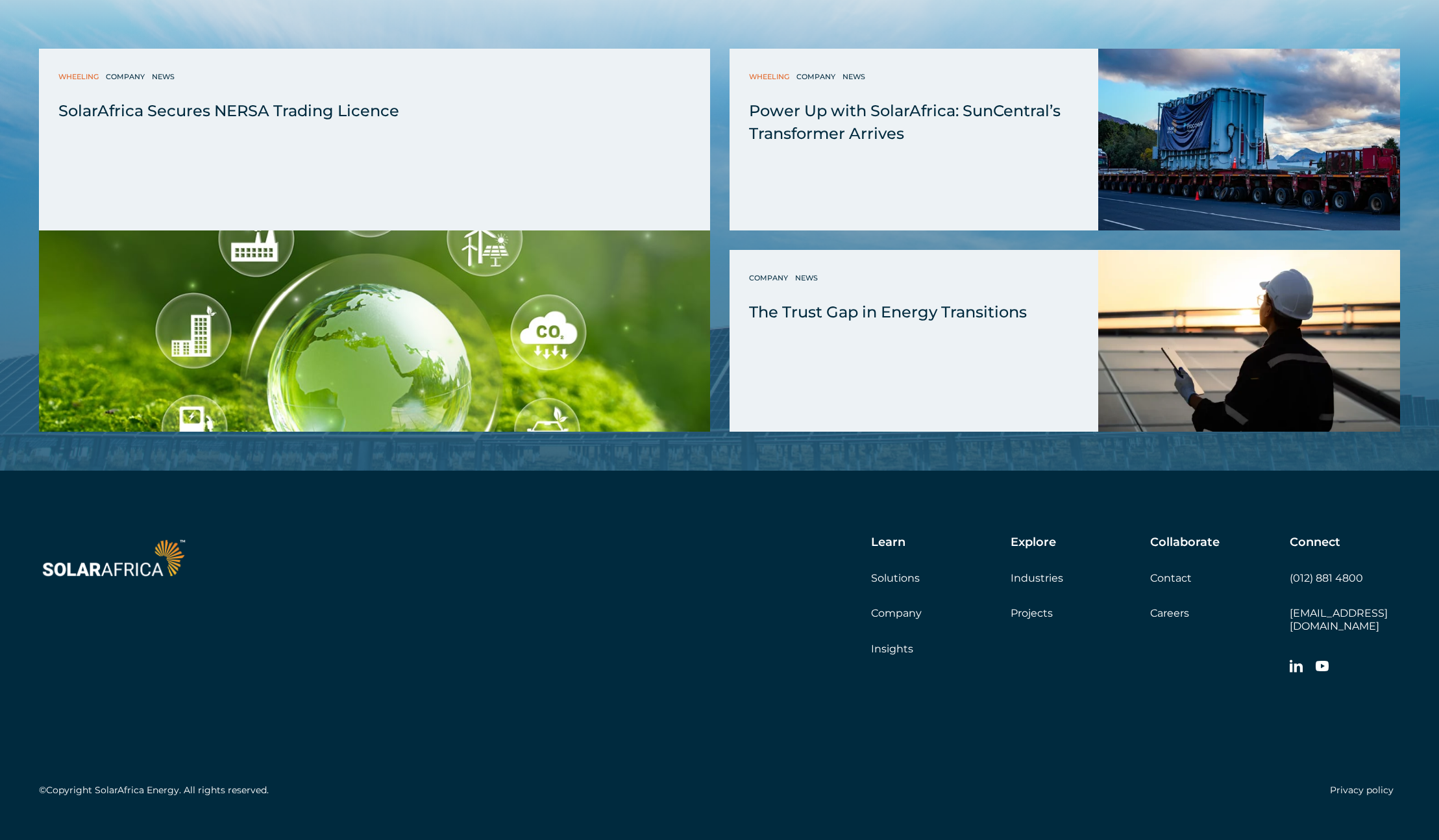
scroll to position [3828, 0]
